Goal: Information Seeking & Learning: Understand process/instructions

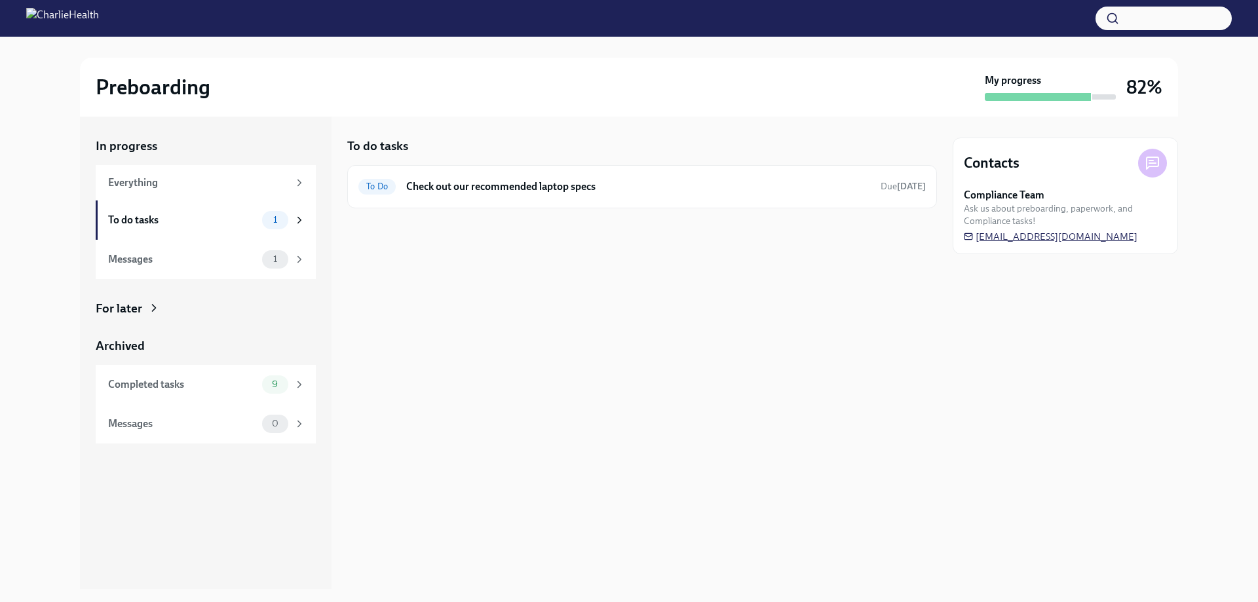
click at [1095, 236] on span "[EMAIL_ADDRESS][DOMAIN_NAME]" at bounding box center [1050, 236] width 174 height 13
click at [1017, 234] on span "[EMAIL_ADDRESS][DOMAIN_NAME]" at bounding box center [1050, 236] width 174 height 13
click at [509, 185] on h6 "Check out our recommended laptop specs" at bounding box center [638, 186] width 464 height 14
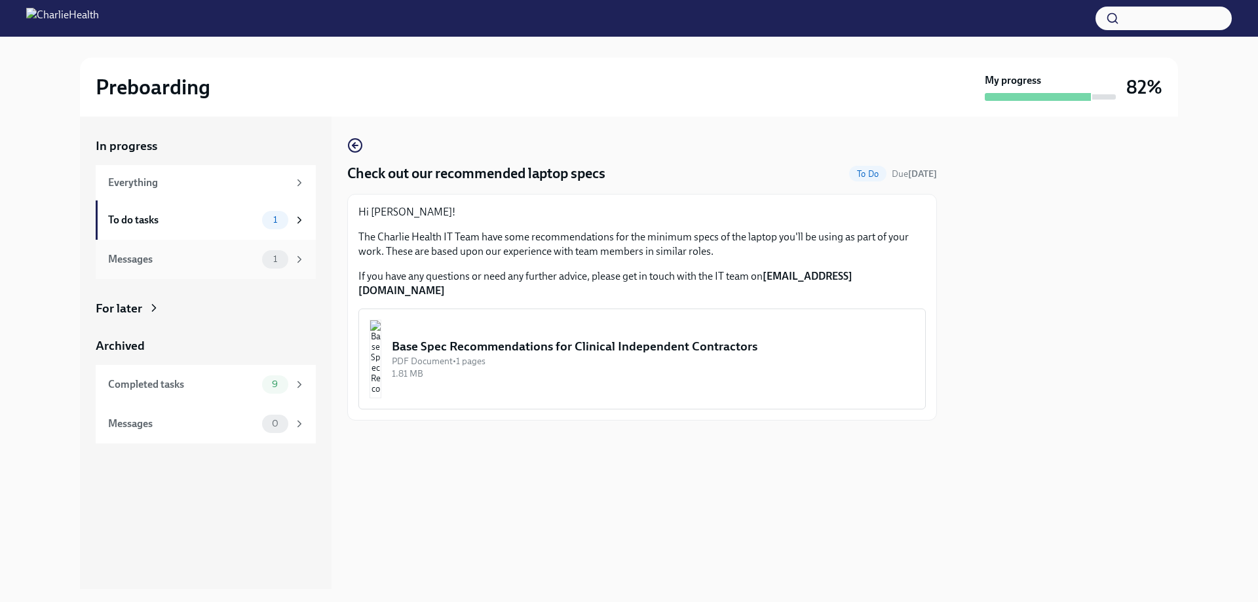
click at [297, 257] on icon at bounding box center [299, 259] width 12 height 12
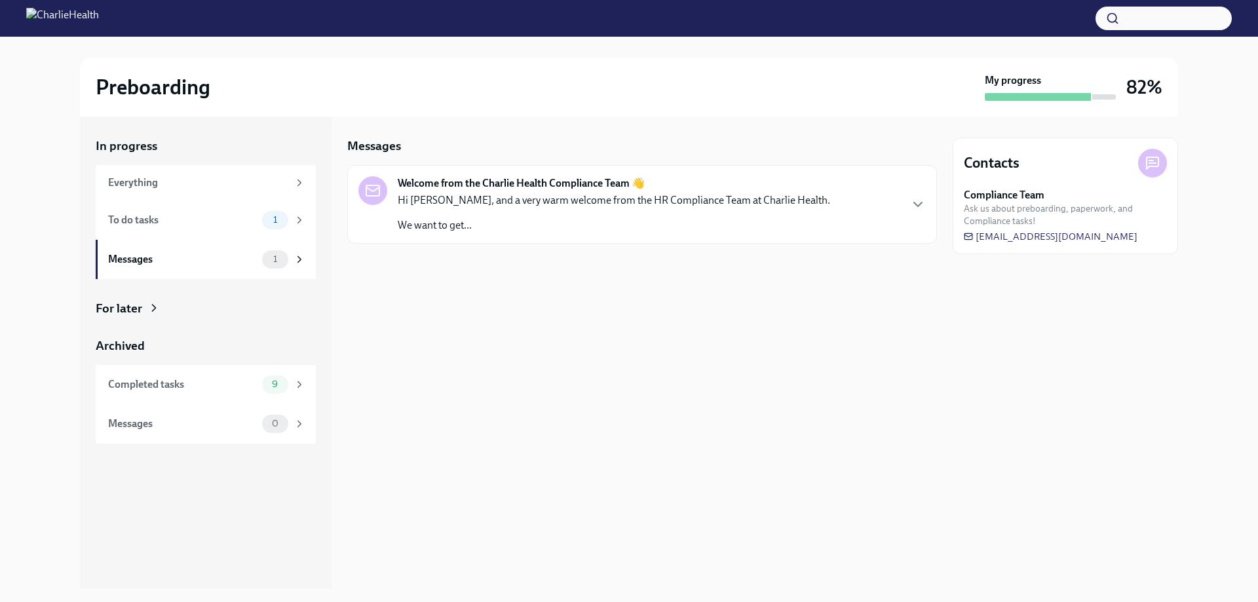
click at [496, 208] on div "Hi [PERSON_NAME], and a very warm welcome from the HR Compliance Team at Charli…" at bounding box center [614, 212] width 432 height 39
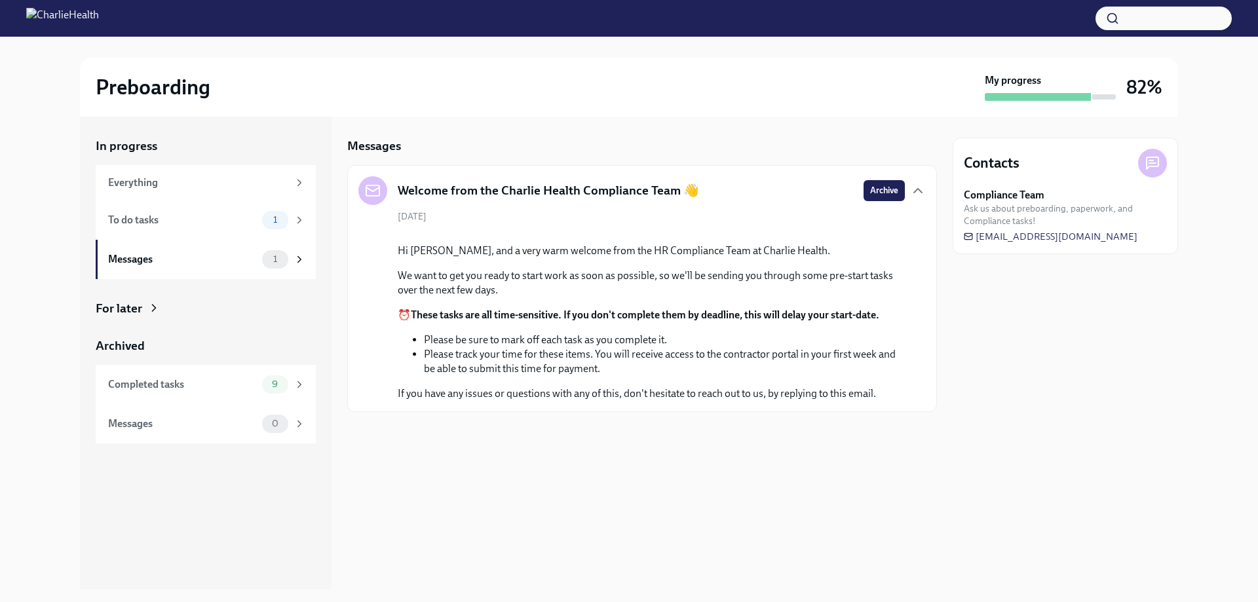
scroll to position [8, 0]
click at [250, 226] on div "To do tasks" at bounding box center [182, 220] width 149 height 14
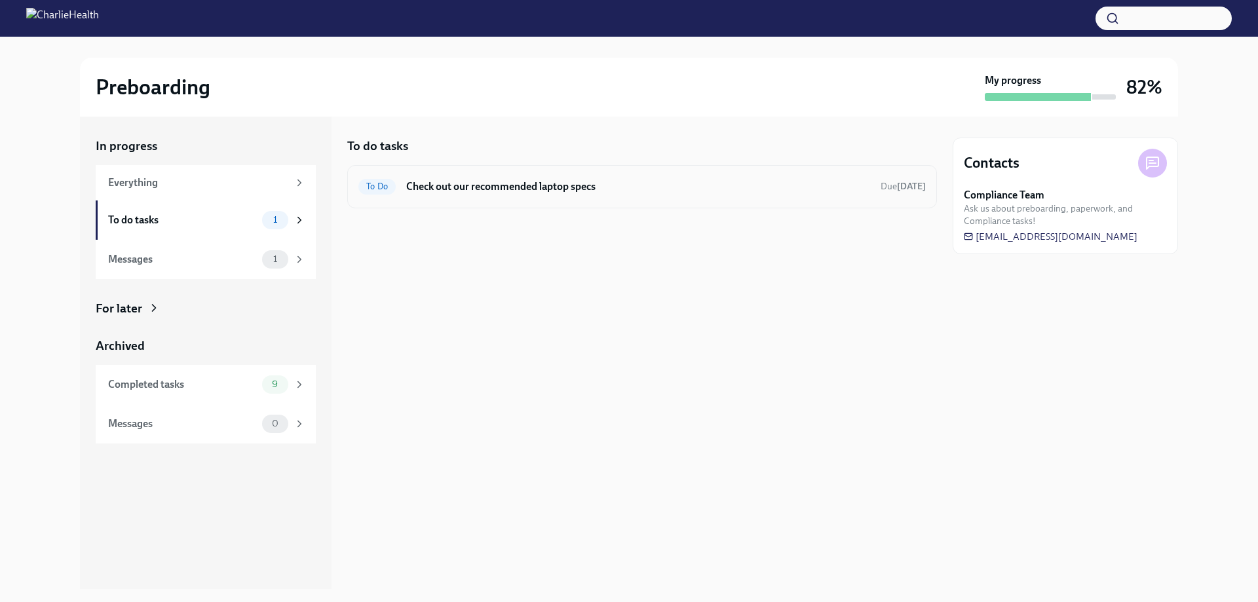
click at [447, 194] on div "To Do Check out our recommended laptop specs Due [DATE]" at bounding box center [641, 186] width 567 height 21
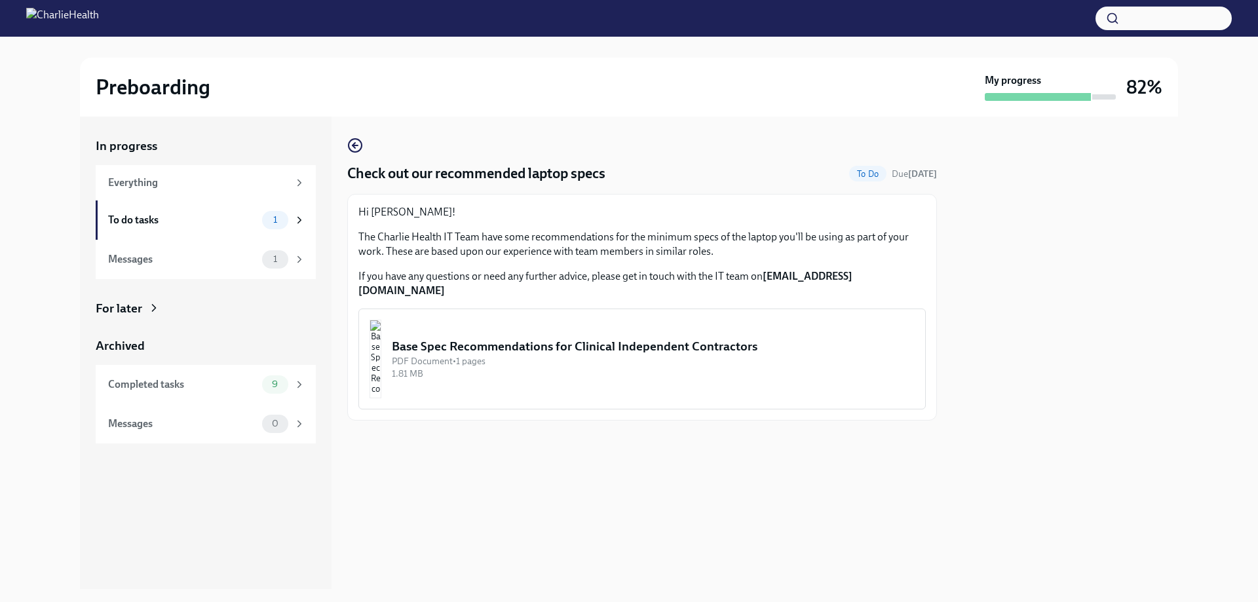
click at [543, 338] on div "Base Spec Recommendations for Clinical Independent Contractors" at bounding box center [653, 346] width 523 height 17
